Goal: Navigation & Orientation: Find specific page/section

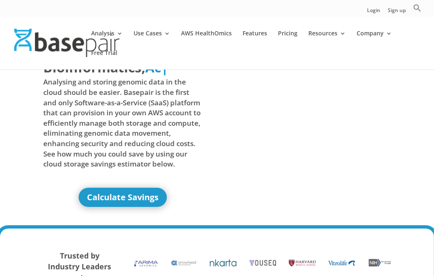
click at [25, 34] on img at bounding box center [66, 43] width 105 height 29
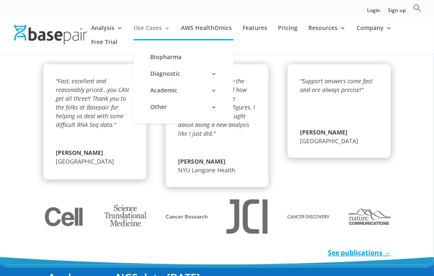
scroll to position [1553, 0]
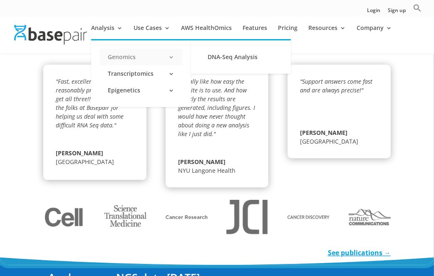
click at [115, 54] on link "Genomics" at bounding box center [141, 57] width 83 height 17
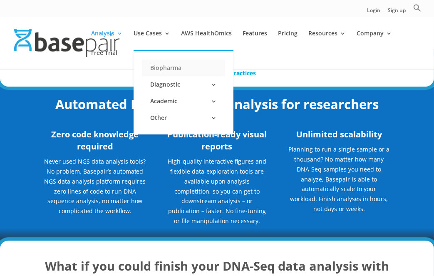
click at [167, 70] on link "Biopharma" at bounding box center [183, 68] width 83 height 17
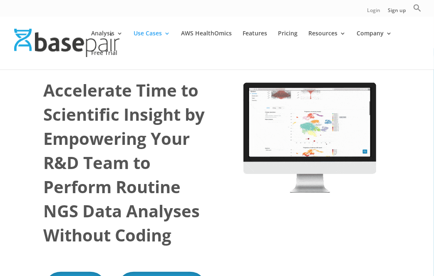
click at [375, 10] on link "Login" at bounding box center [373, 12] width 13 height 9
